Goal: Transaction & Acquisition: Subscribe to service/newsletter

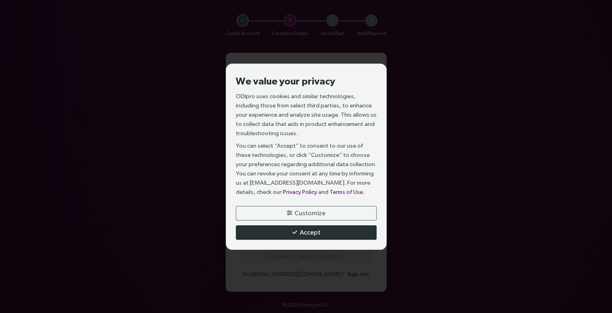
click at [314, 232] on span "Accept" at bounding box center [310, 232] width 21 height 10
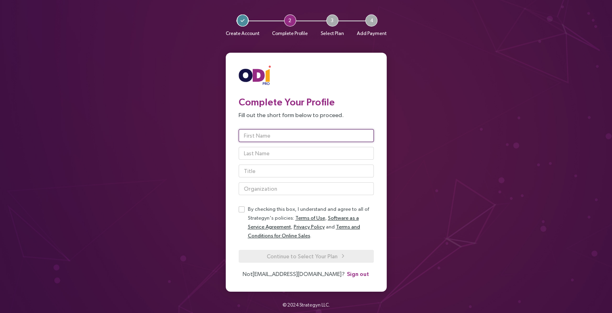
click at [290, 138] on input "text" at bounding box center [306, 135] width 135 height 13
type input "[PERSON_NAME]"
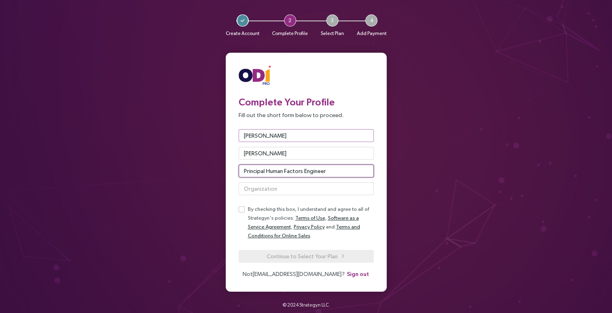
type input "Principal Human Factors Engineer"
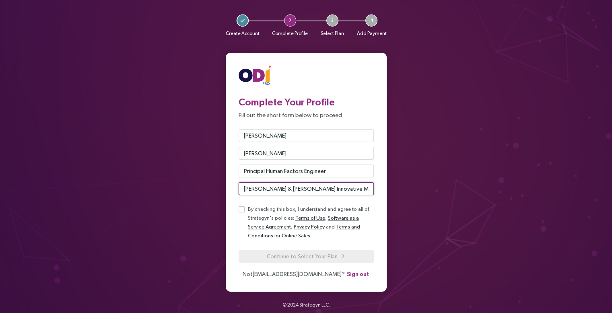
type input "[PERSON_NAME] & [PERSON_NAME] Innovative Medicine"
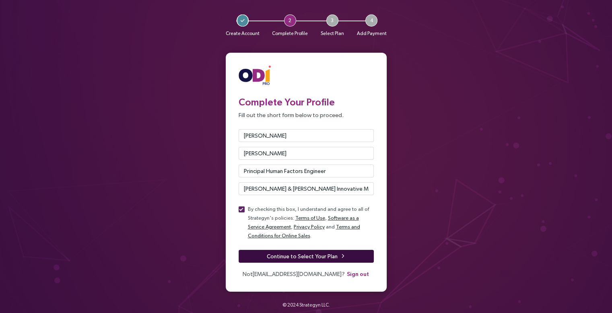
click at [291, 254] on span "Continue to Select Your Plan" at bounding box center [302, 256] width 71 height 9
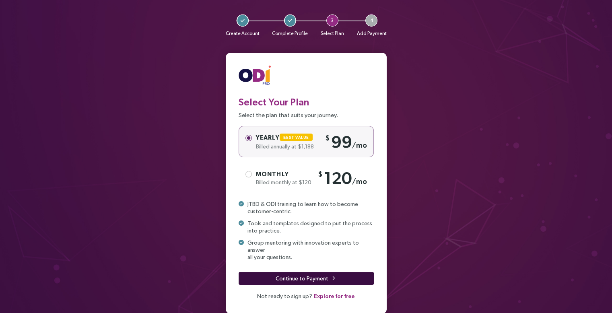
click at [311, 274] on span "Continue to Payment" at bounding box center [302, 278] width 53 height 9
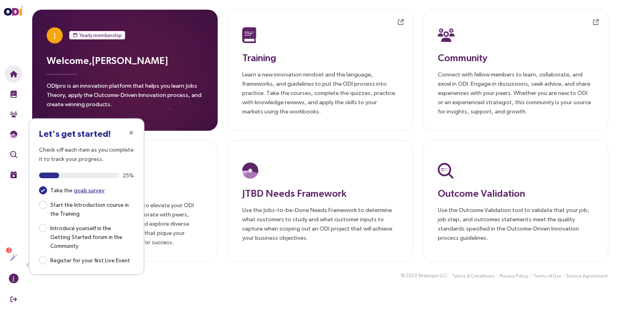
click at [78, 191] on link "goals survey" at bounding box center [89, 190] width 31 height 6
click at [189, 255] on div "Live Events Join our exclusive virtual live sessions to elevate your ODI journe…" at bounding box center [125, 200] width 186 height 121
